Goal: Information Seeking & Learning: Check status

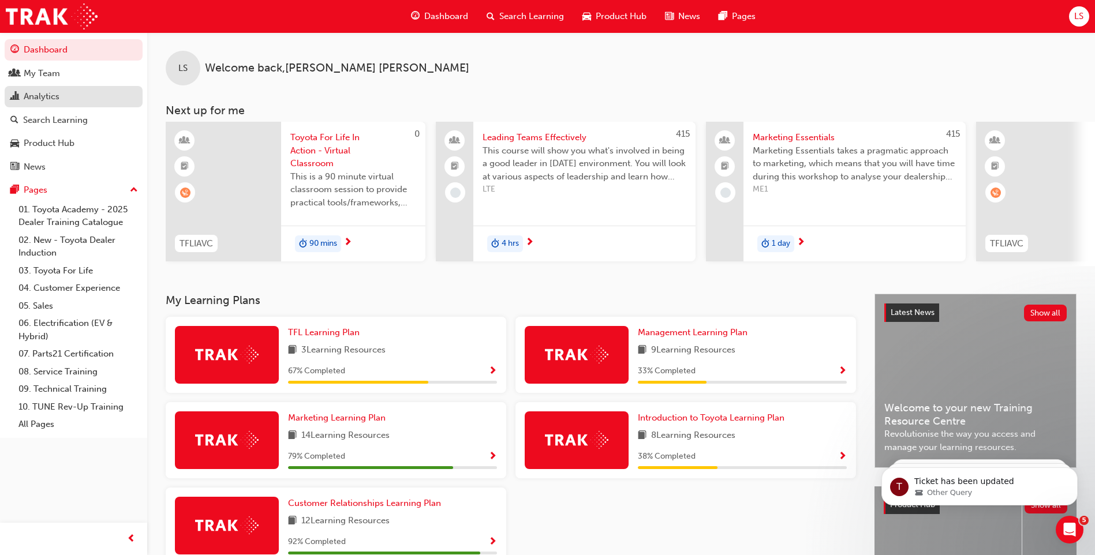
click at [62, 103] on div "Analytics" at bounding box center [73, 96] width 126 height 14
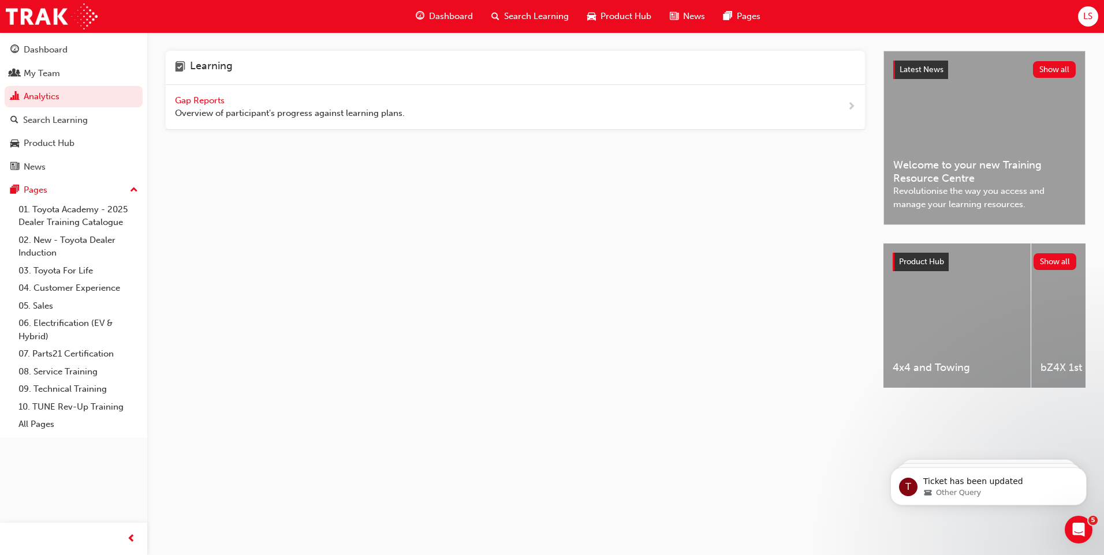
click at [204, 94] on div "Gap Reports Overview of participant's progress against learning plans." at bounding box center [290, 107] width 230 height 26
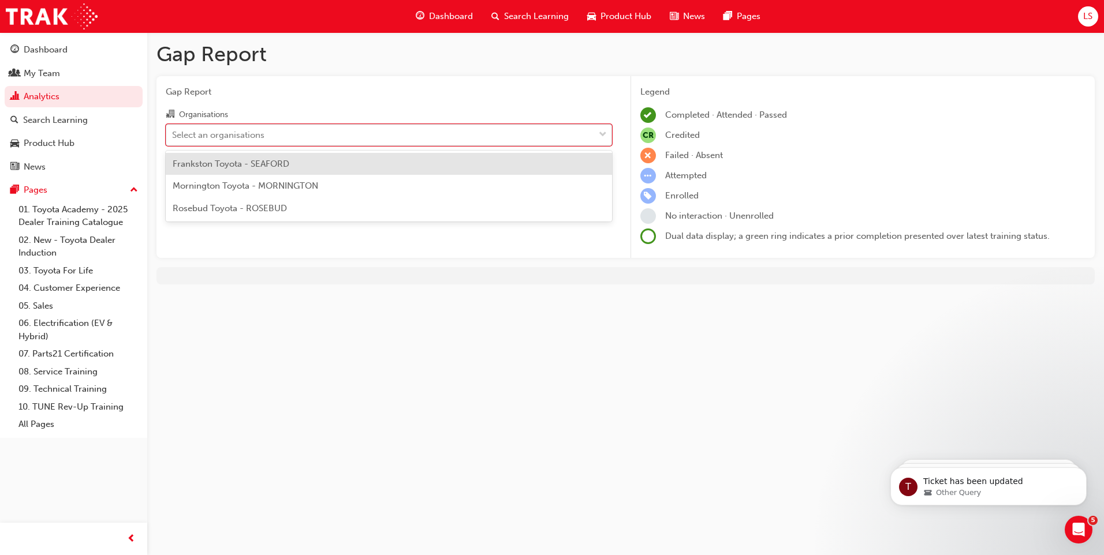
click at [345, 129] on div "Select an organisations" at bounding box center [380, 135] width 428 height 20
click at [173, 129] on input "Organisations option Frankston Toyota - SEAFORD focused, 1 of 3. 3 results avai…" at bounding box center [172, 134] width 1 height 10
click at [325, 171] on div "Frankston Toyota - SEAFORD" at bounding box center [389, 164] width 446 height 23
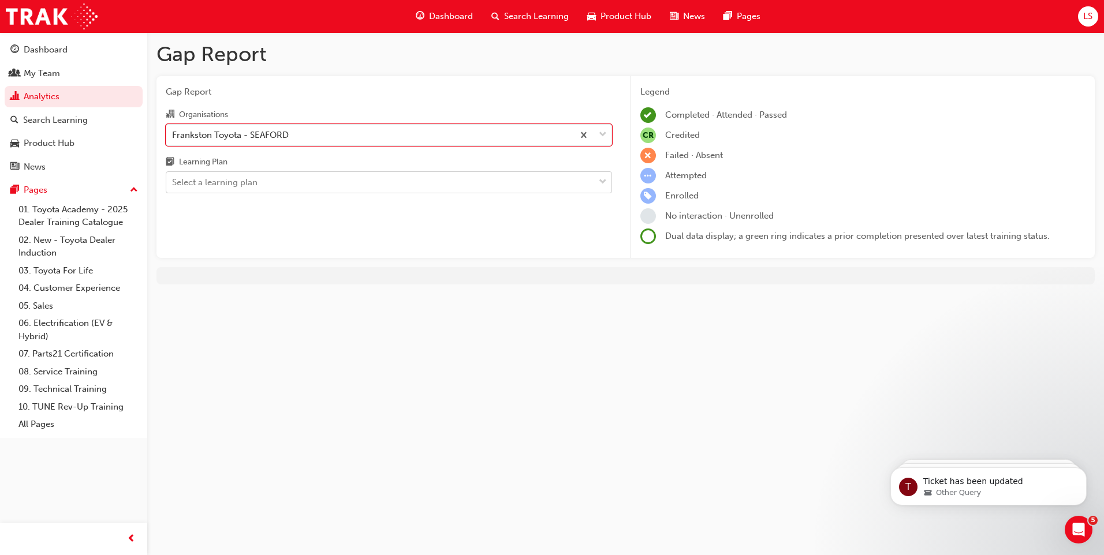
click at [326, 184] on div "Select a learning plan" at bounding box center [380, 183] width 428 height 20
click at [173, 184] on input "Learning Plan Select a learning plan" at bounding box center [172, 182] width 1 height 10
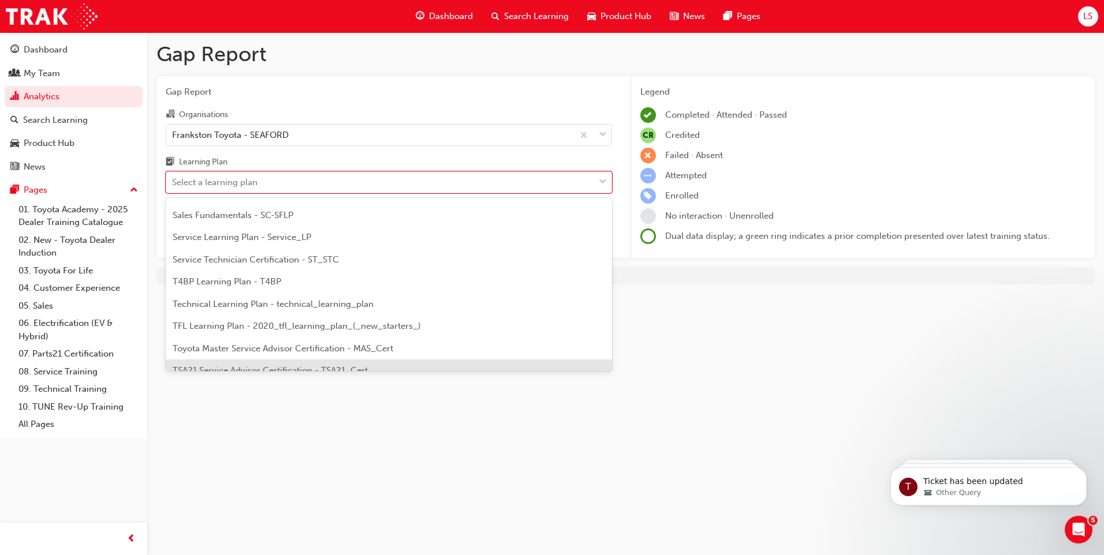
scroll to position [498, 0]
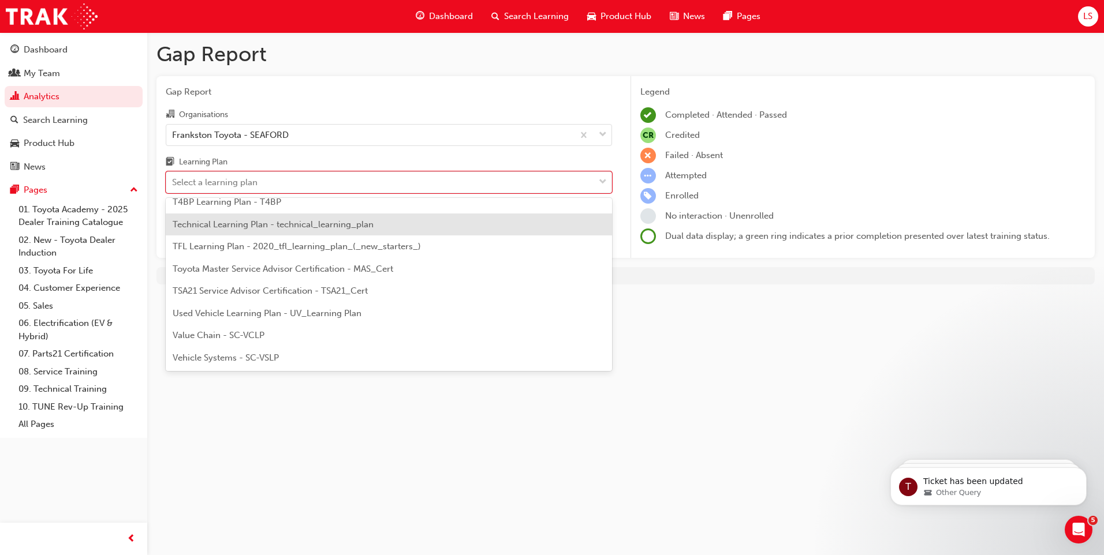
click at [259, 229] on span "Technical Learning Plan - technical_learning_plan" at bounding box center [273, 224] width 201 height 10
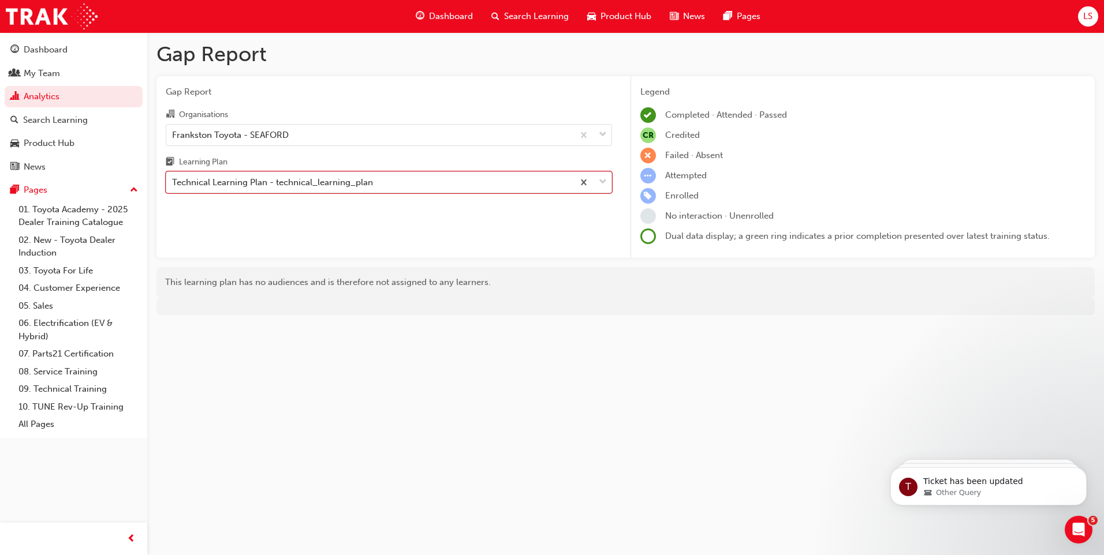
click at [367, 192] on div "Technical Learning Plan - technical_learning_plan" at bounding box center [369, 183] width 407 height 20
click at [173, 187] on input "Learning Plan option Technical Learning Plan - technical_learning_plan, selecte…" at bounding box center [172, 182] width 1 height 10
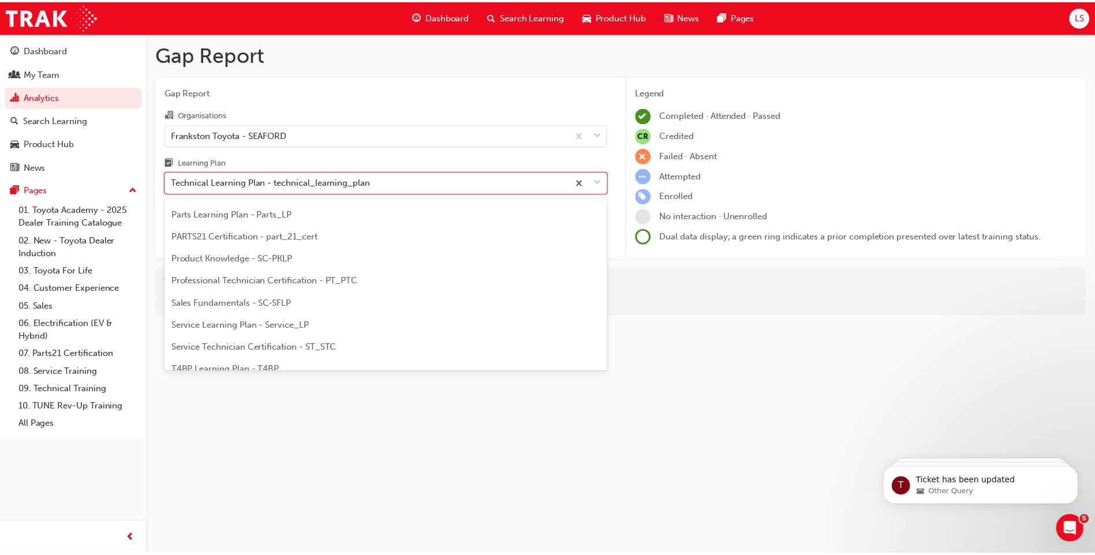
scroll to position [325, 0]
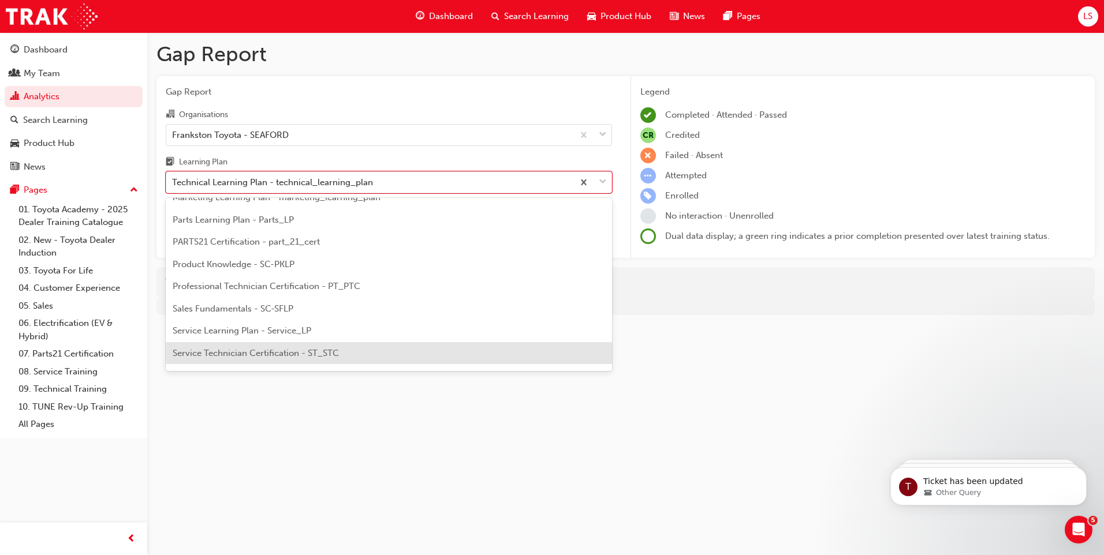
click at [313, 355] on span "Service Technician Certification - ST_STC" at bounding box center [256, 353] width 166 height 10
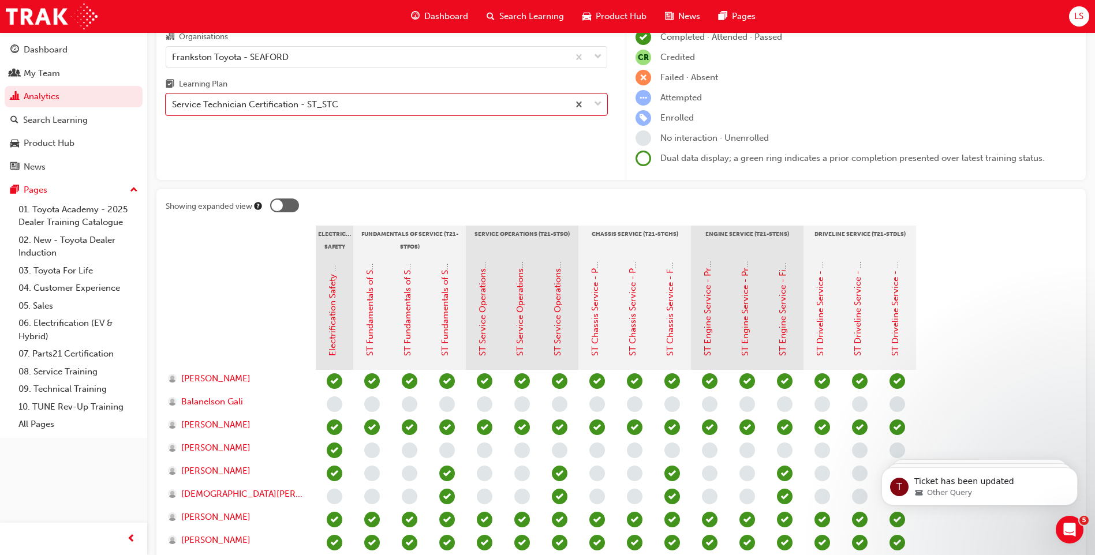
scroll to position [58, 0]
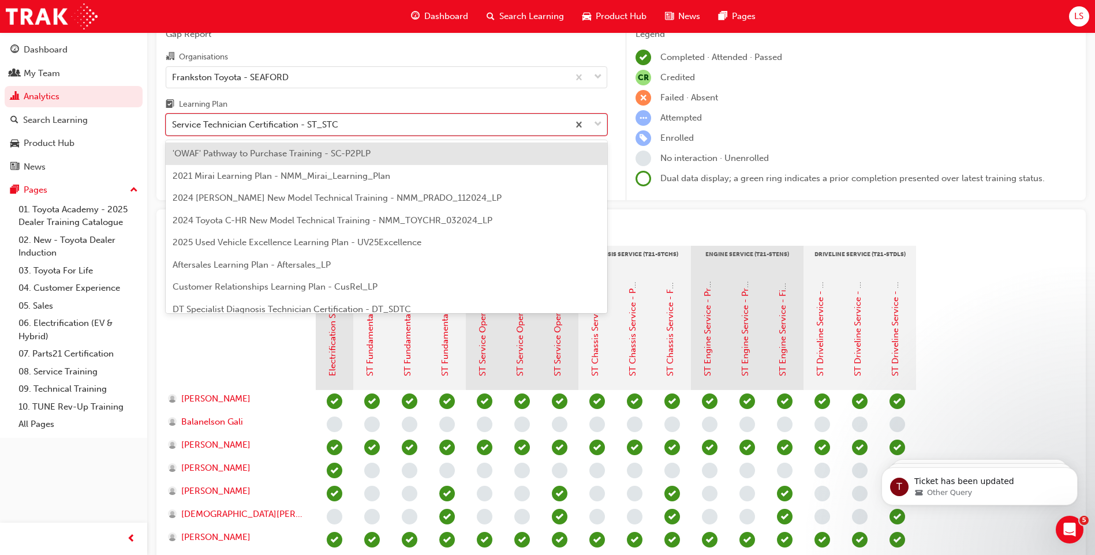
click at [440, 125] on div "Service Technician Certification - ST_STC" at bounding box center [367, 125] width 402 height 20
click at [173, 125] on input "Learning Plan option Service Technician Certification - ST_STC, selected. optio…" at bounding box center [172, 125] width 1 height 10
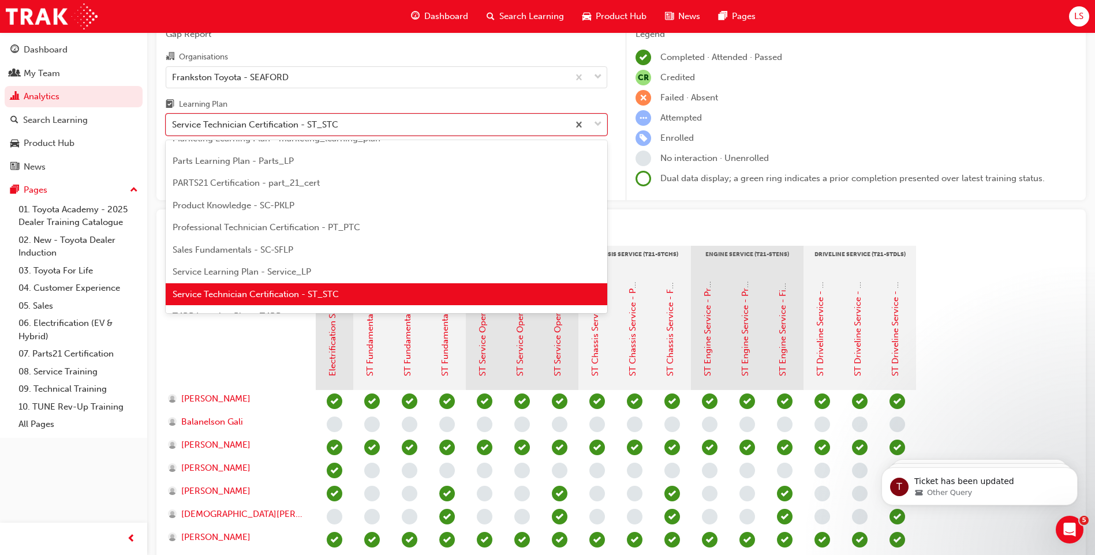
click at [400, 221] on div "Professional Technician Certification - PT_PTC" at bounding box center [387, 228] width 442 height 23
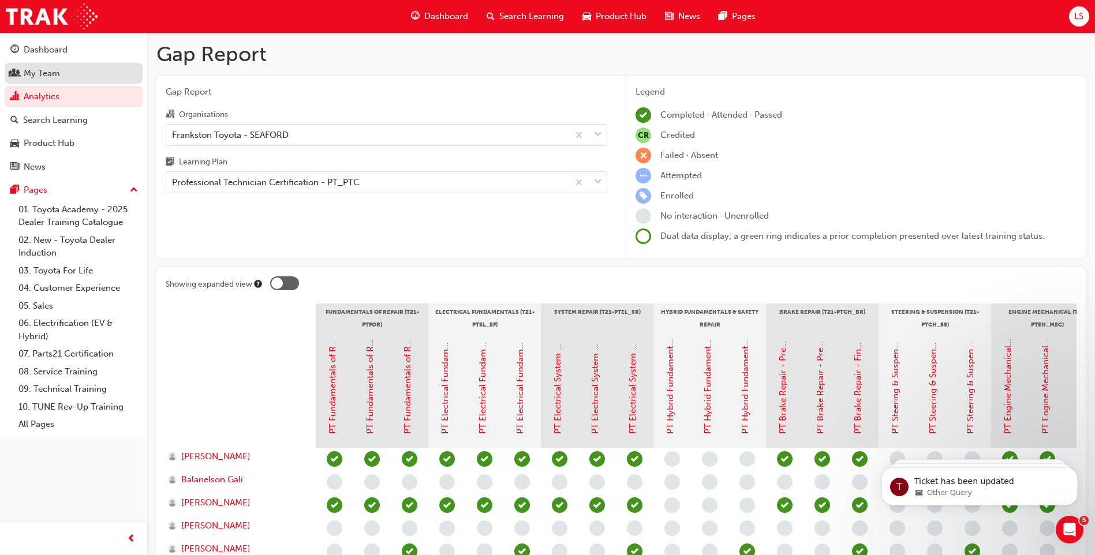
click at [55, 70] on div "My Team" at bounding box center [42, 73] width 36 height 13
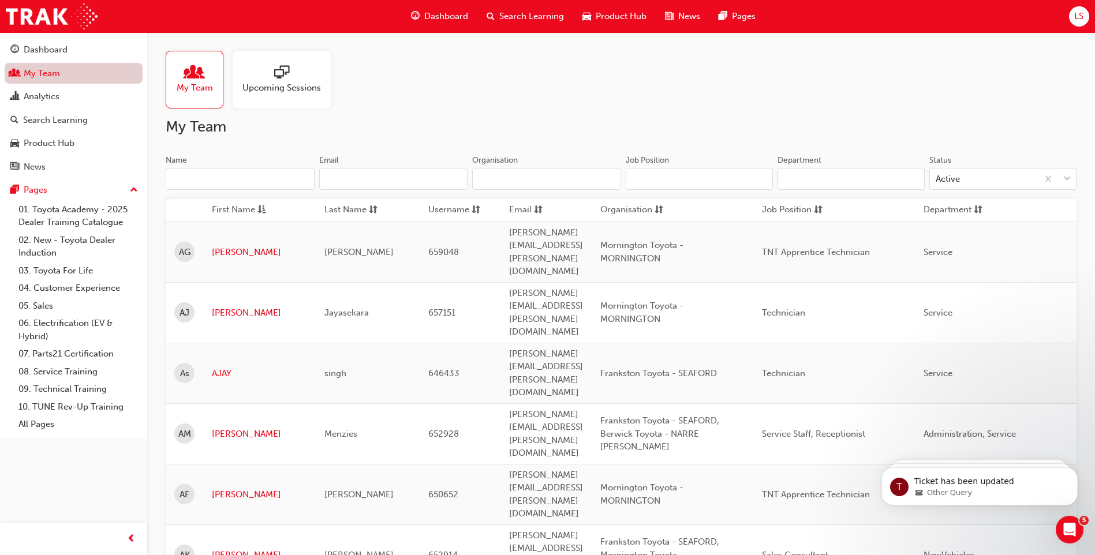
click at [85, 80] on link "My Team" at bounding box center [74, 73] width 138 height 21
click at [76, 75] on link "My Team" at bounding box center [74, 73] width 138 height 21
click at [65, 79] on link "My Team" at bounding box center [74, 73] width 138 height 21
click at [80, 81] on link "My Team" at bounding box center [74, 73] width 138 height 21
